Goal: Task Accomplishment & Management: Use online tool/utility

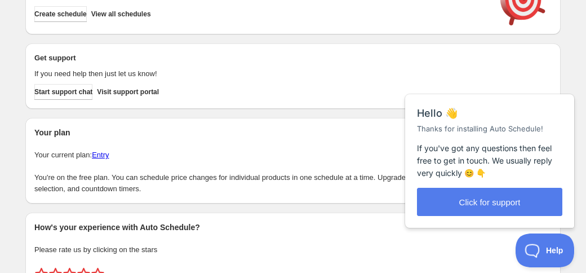
scroll to position [104, 0]
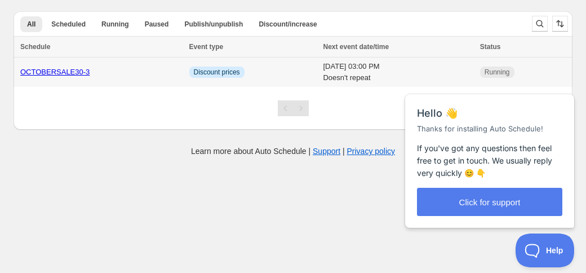
click at [257, 74] on td "Info Discount prices" at bounding box center [253, 72] width 134 height 30
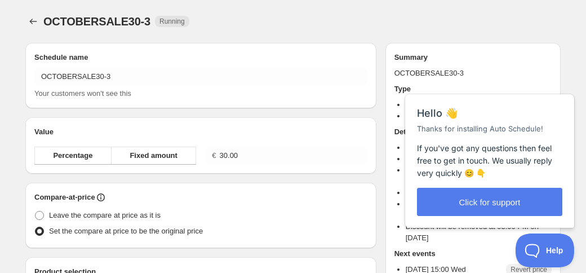
radio input "true"
checkbox input "true"
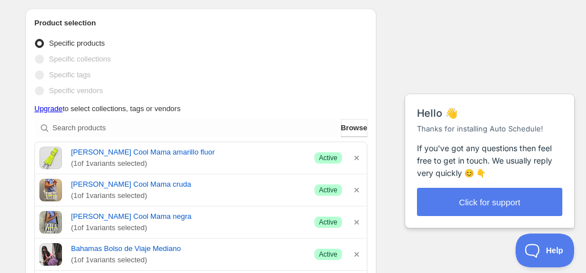
scroll to position [333, 0]
